Goal: Check status: Check status

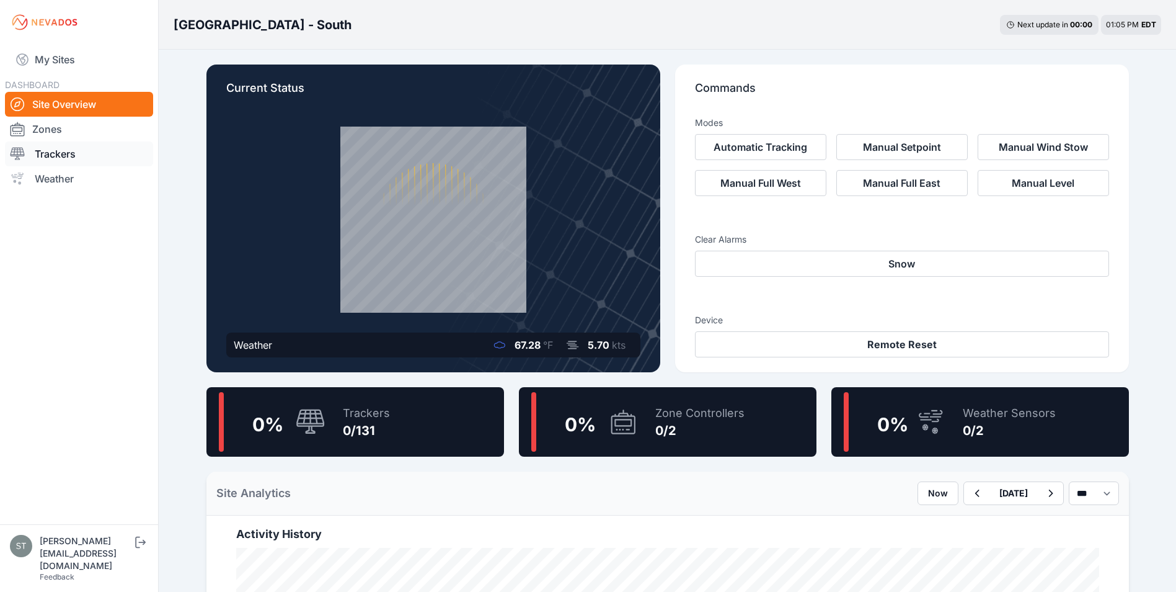
click at [50, 151] on link "Trackers" at bounding box center [79, 153] width 148 height 25
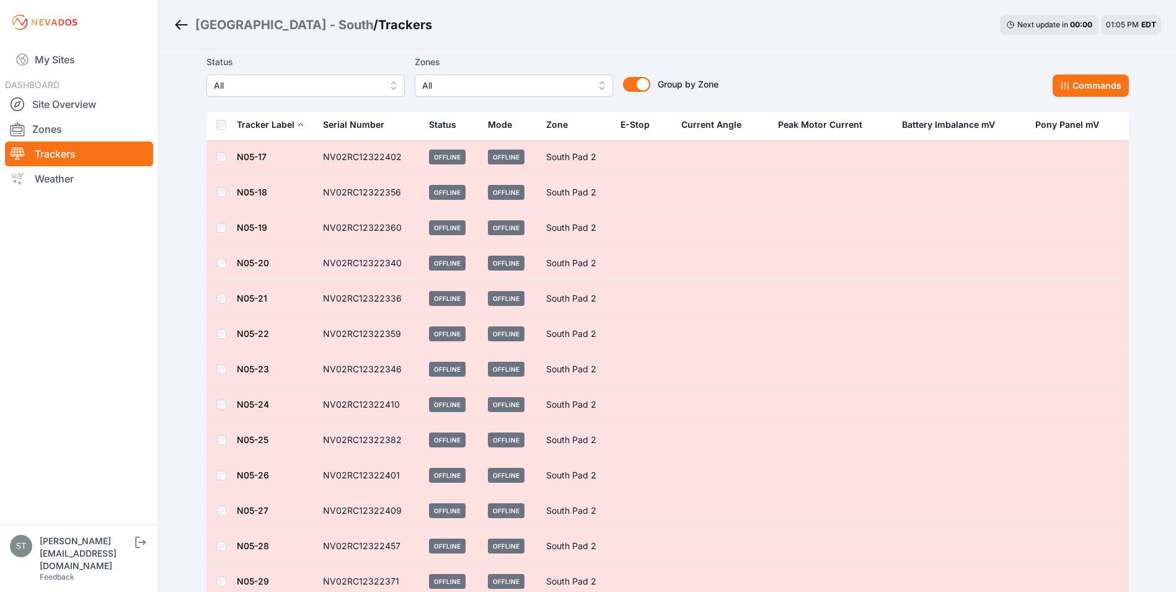
scroll to position [4305, 0]
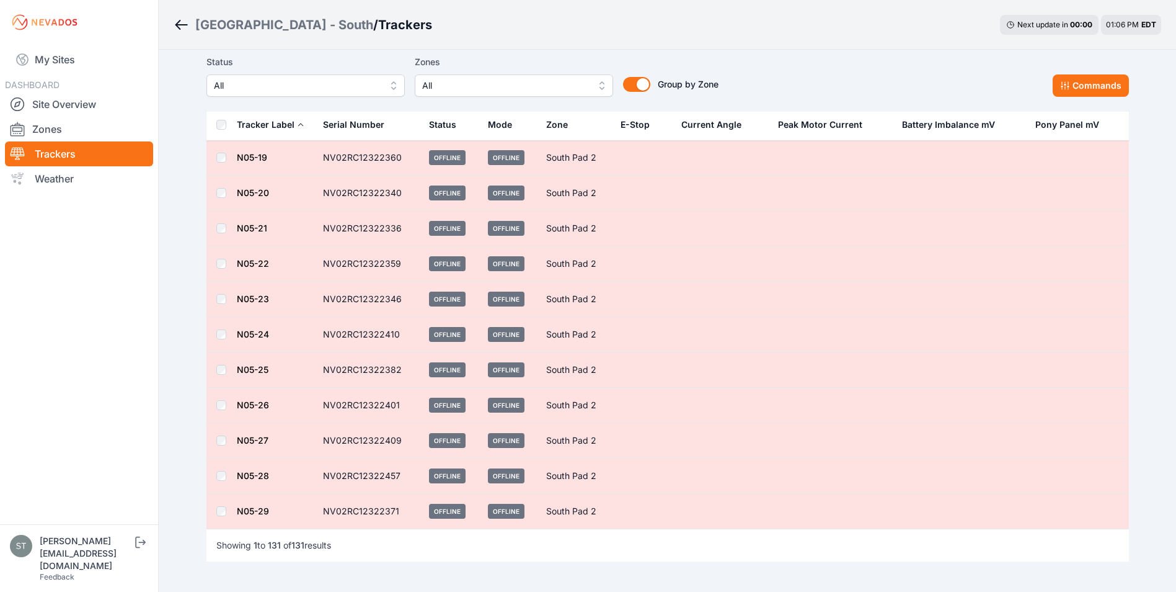
click at [244, 438] on link "N05-27" at bounding box center [253, 440] width 32 height 11
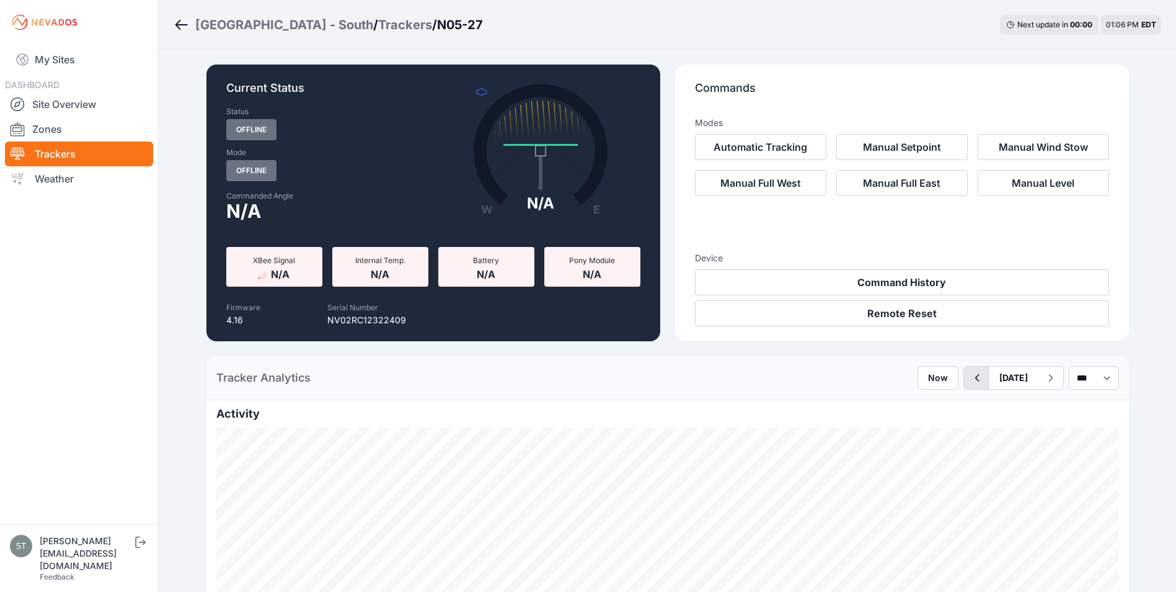
click at [969, 380] on icon "button" at bounding box center [977, 377] width 16 height 15
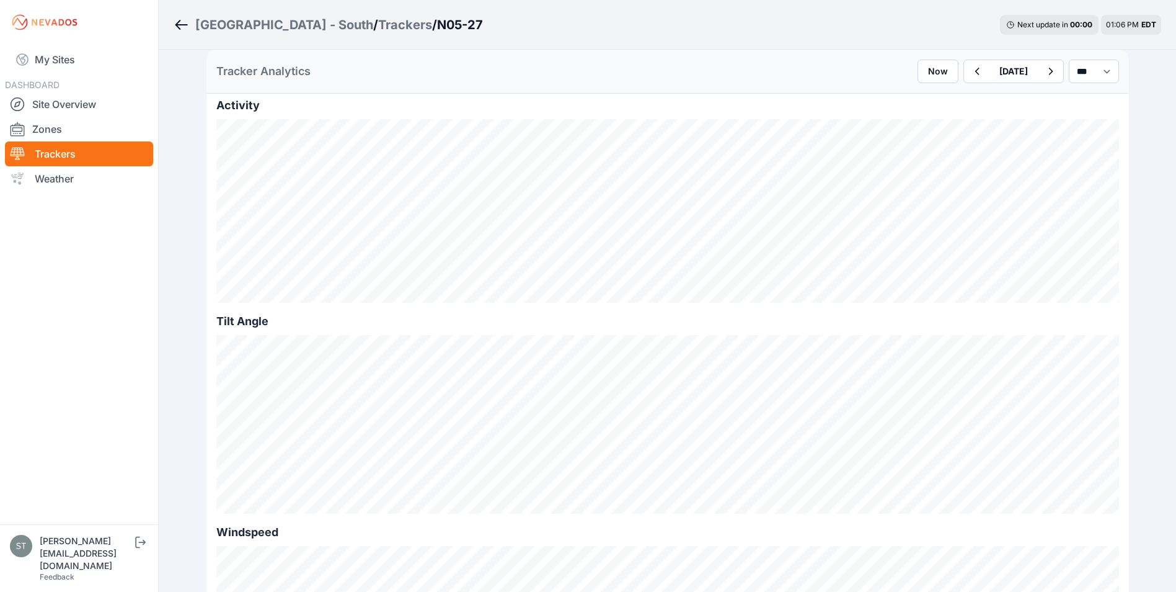
scroll to position [310, 0]
click at [969, 71] on icon "button" at bounding box center [977, 71] width 16 height 15
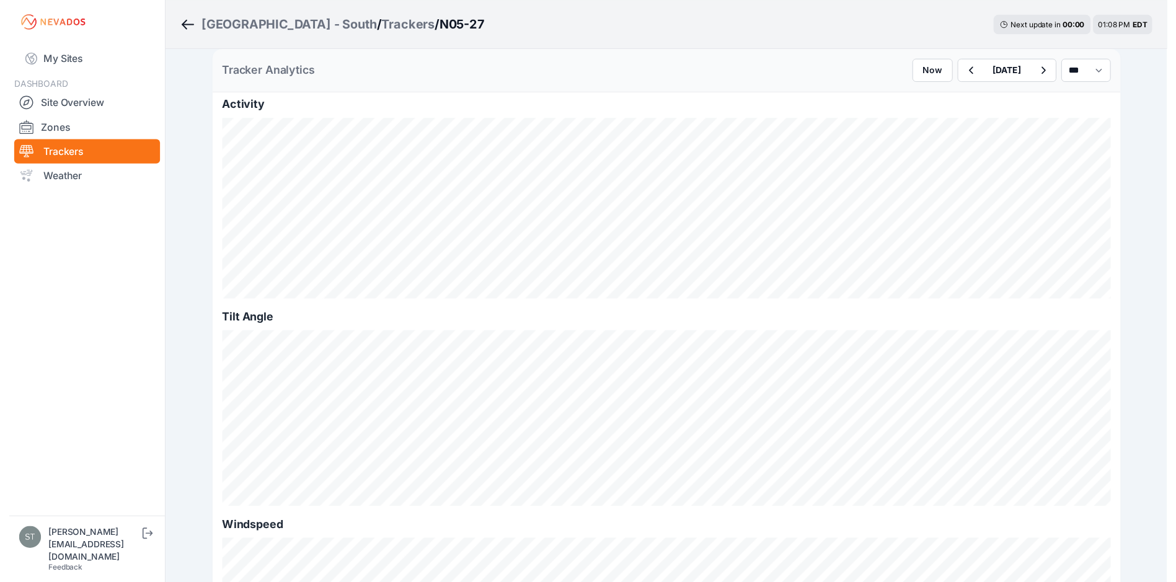
scroll to position [310, 0]
